Goal: Navigation & Orientation: Find specific page/section

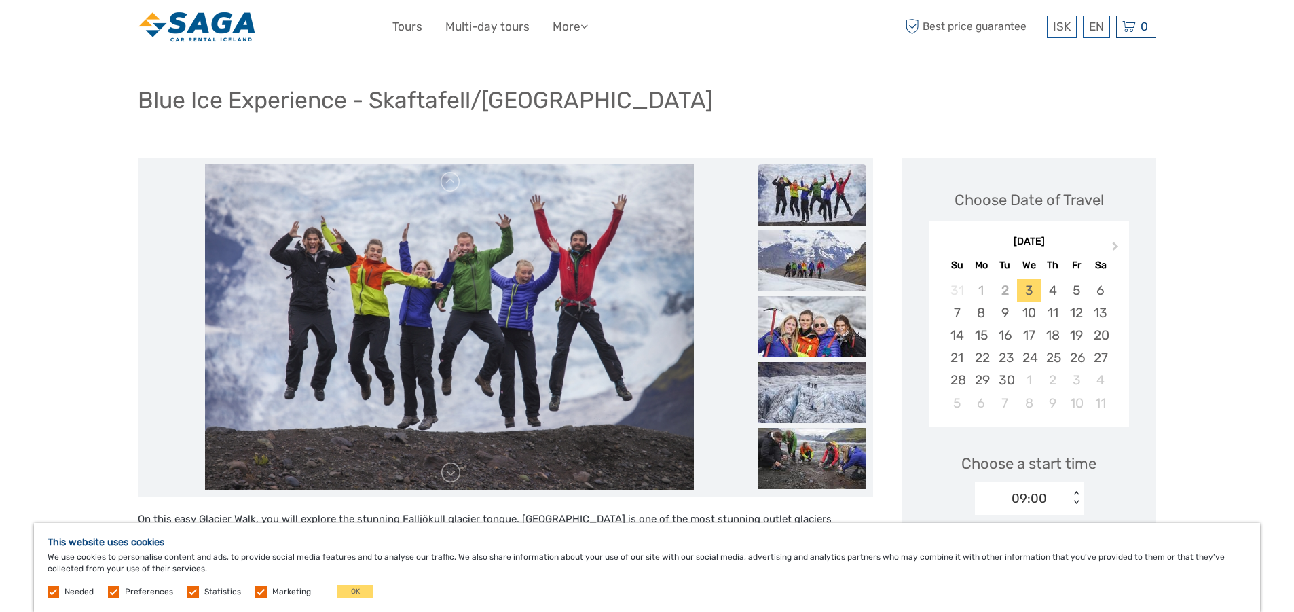
scroll to position [68, 0]
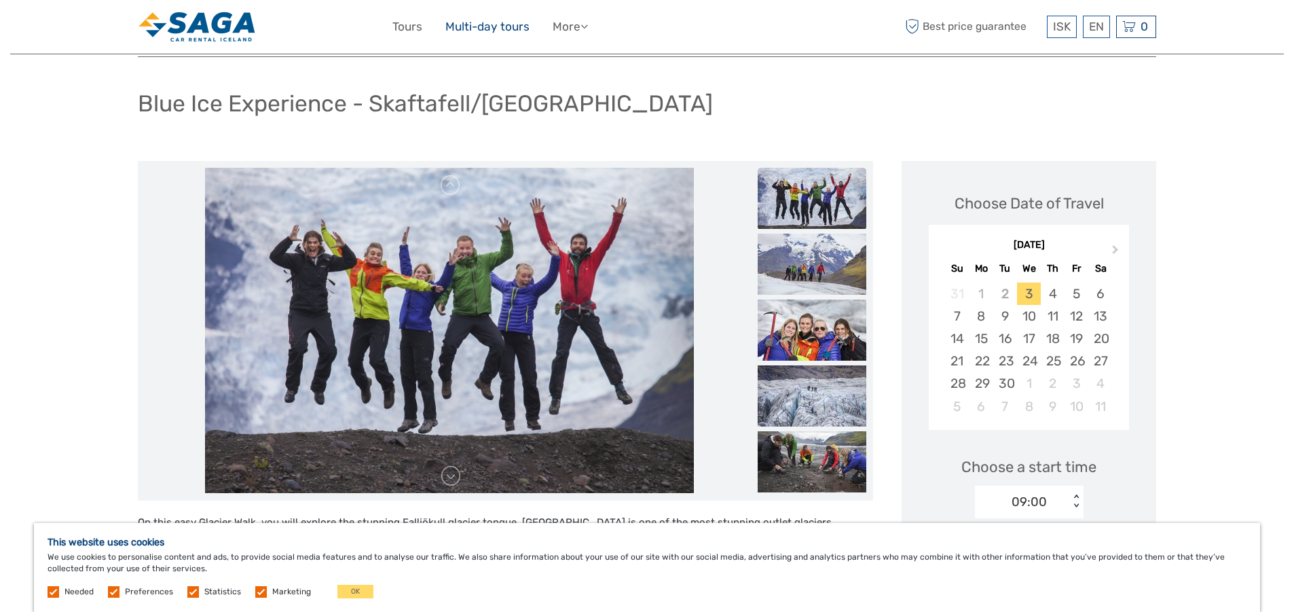
click at [506, 21] on link "Multi-day tours" at bounding box center [487, 27] width 84 height 20
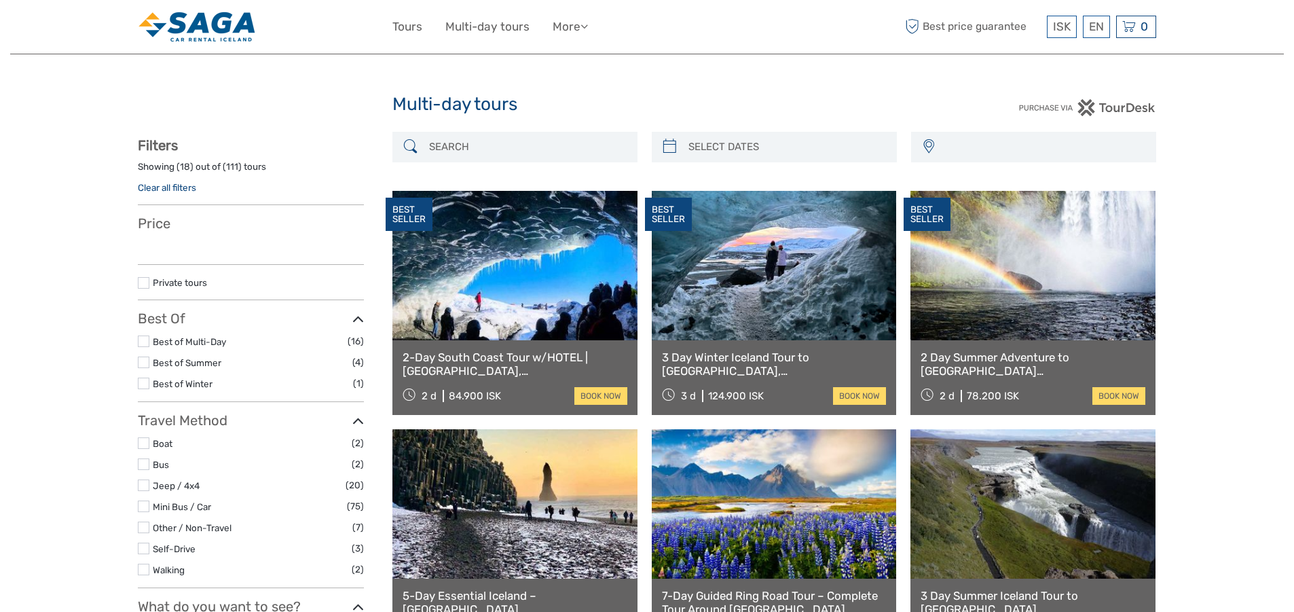
select select
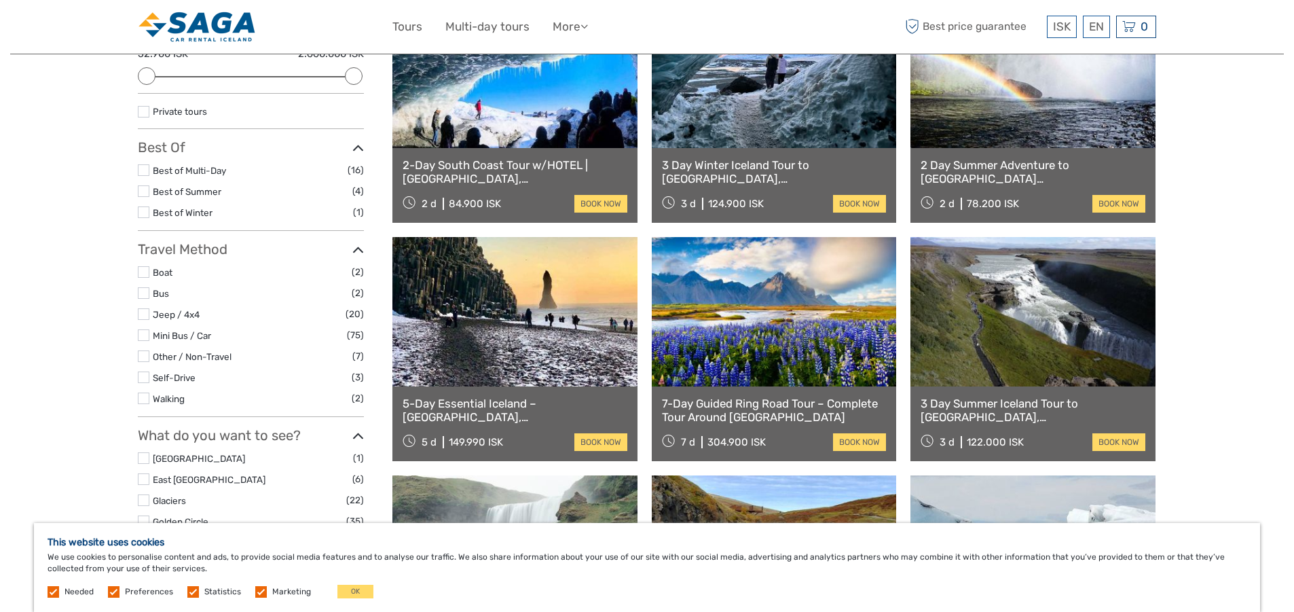
scroll to position [204, 0]
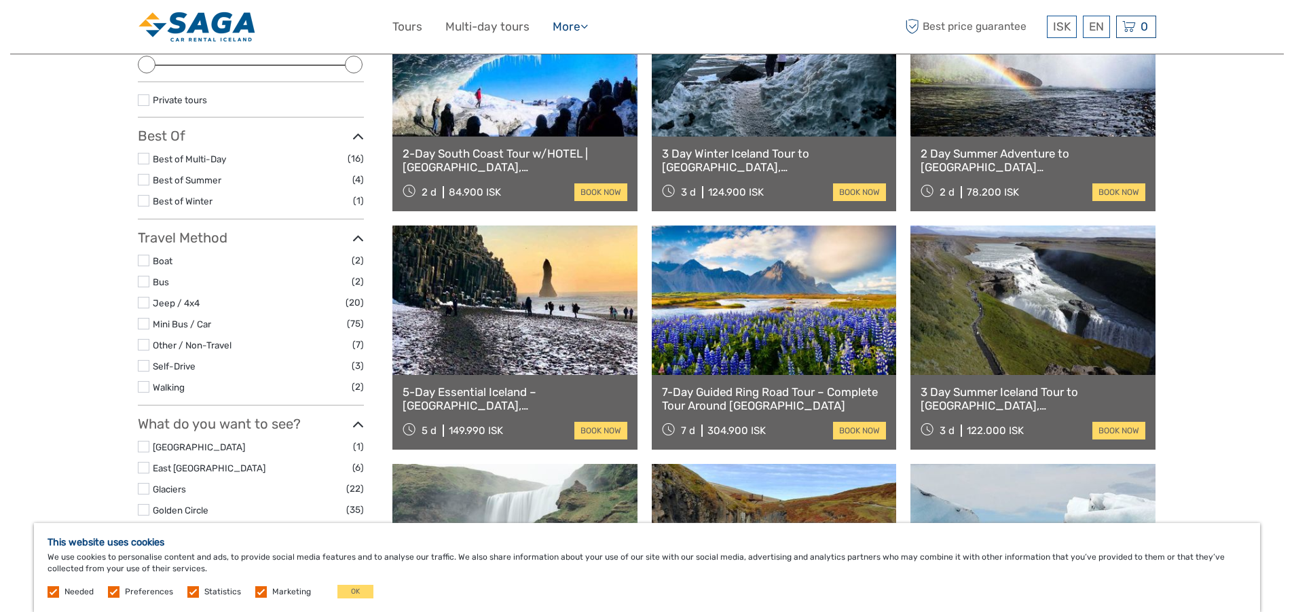
click at [562, 28] on link "More" at bounding box center [569, 27] width 35 height 20
drag, startPoint x: 567, startPoint y: 52, endPoint x: 559, endPoint y: 51, distance: 8.2
click at [566, 52] on link "Food & drink" at bounding box center [545, 54] width 83 height 26
